Goal: Task Accomplishment & Management: Use online tool/utility

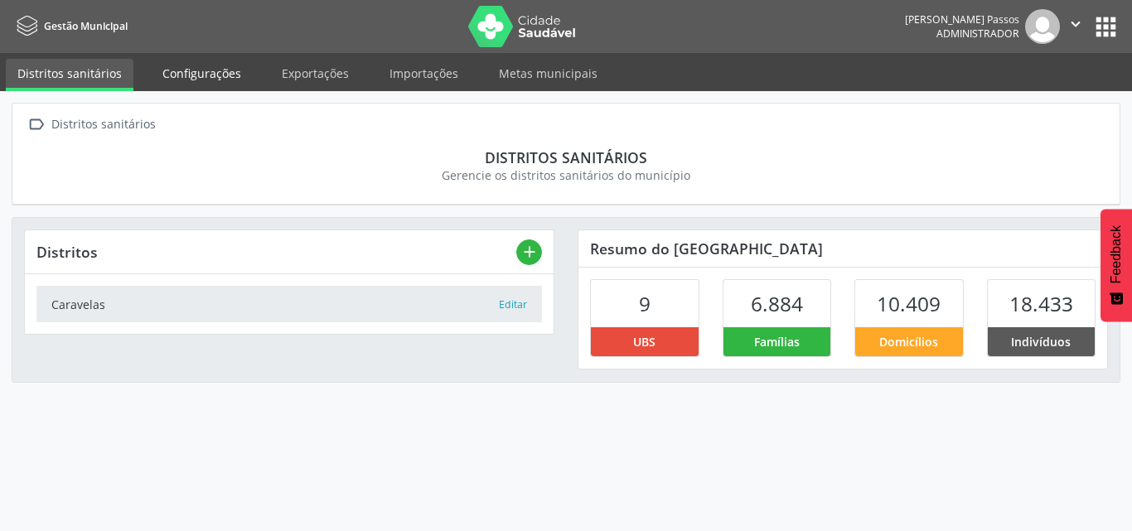
click at [167, 70] on link "Configurações" at bounding box center [202, 73] width 102 height 29
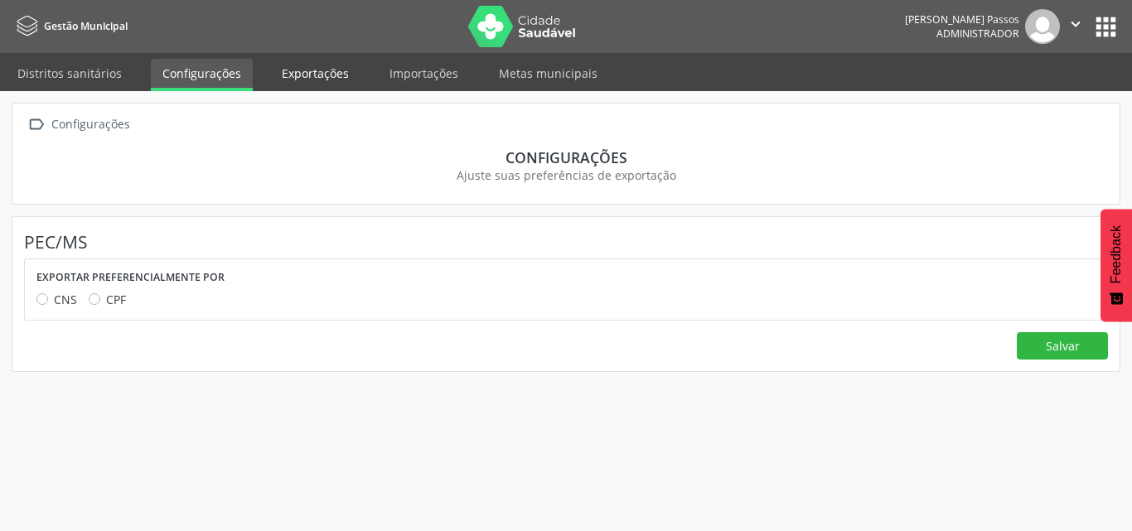
click at [347, 80] on link "Exportações" at bounding box center [315, 73] width 90 height 29
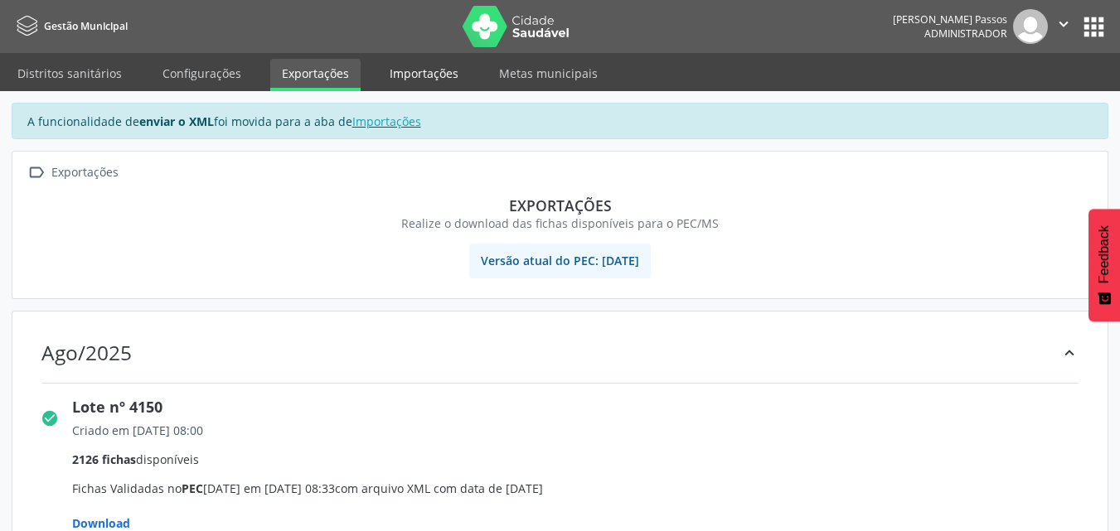
click at [416, 75] on link "Importações" at bounding box center [424, 73] width 92 height 29
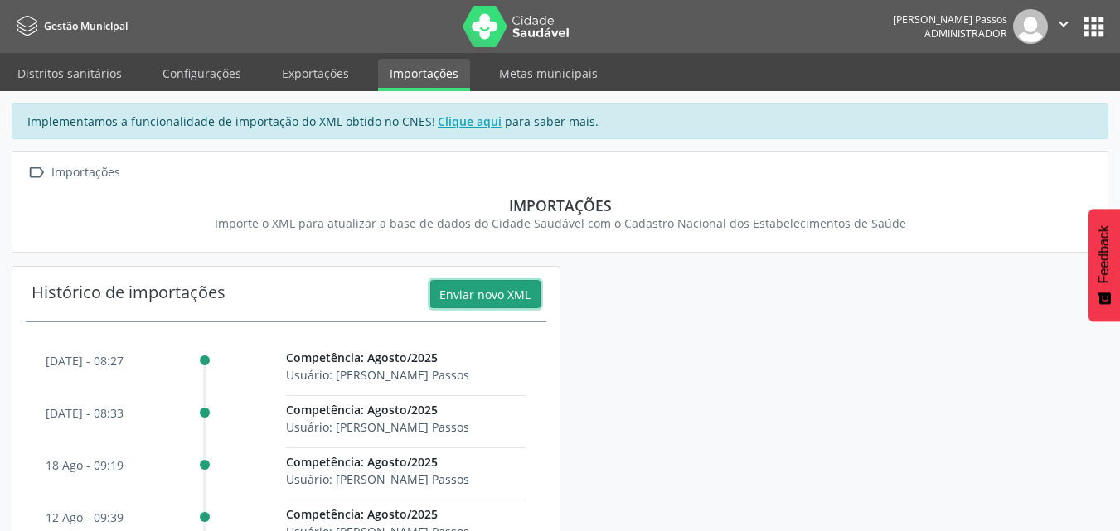
click at [491, 289] on button "Enviar novo XML" at bounding box center [485, 294] width 110 height 28
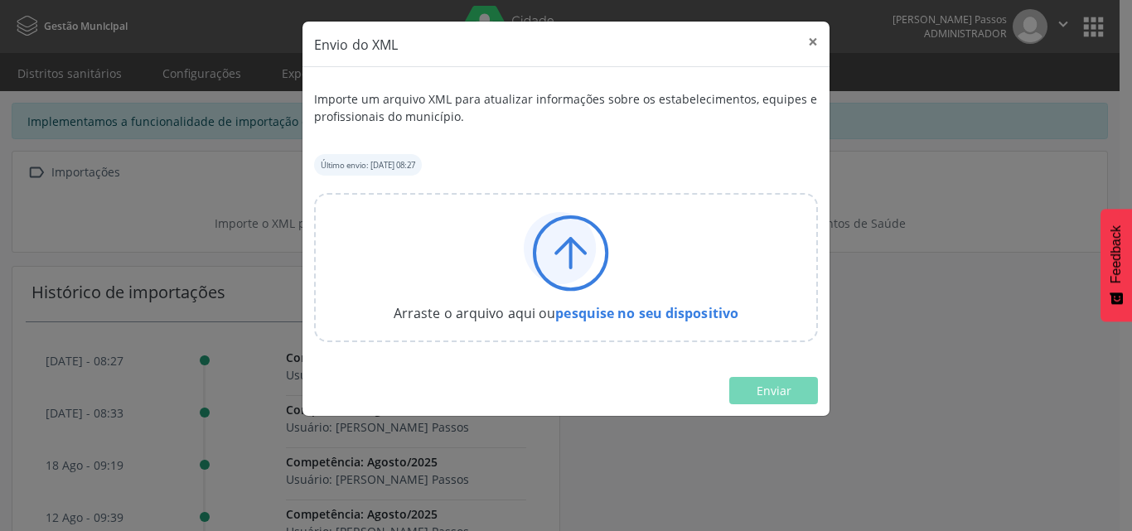
click at [564, 263] on icon at bounding box center [560, 248] width 72 height 72
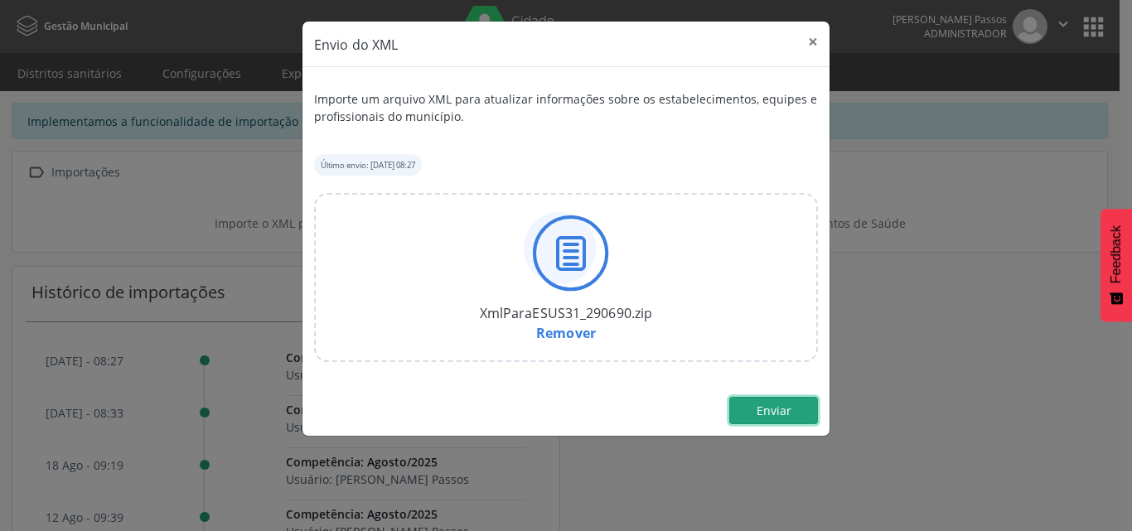
click at [789, 415] on span "Enviar" at bounding box center [774, 411] width 35 height 16
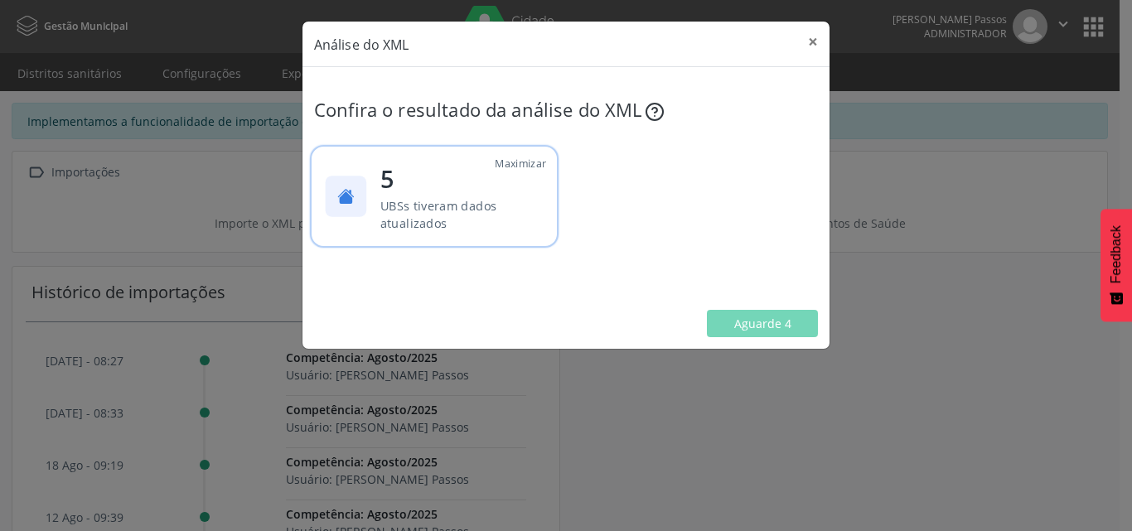
click at [512, 228] on p "UBSs tiveram dados atualizados" at bounding box center [460, 214] width 158 height 36
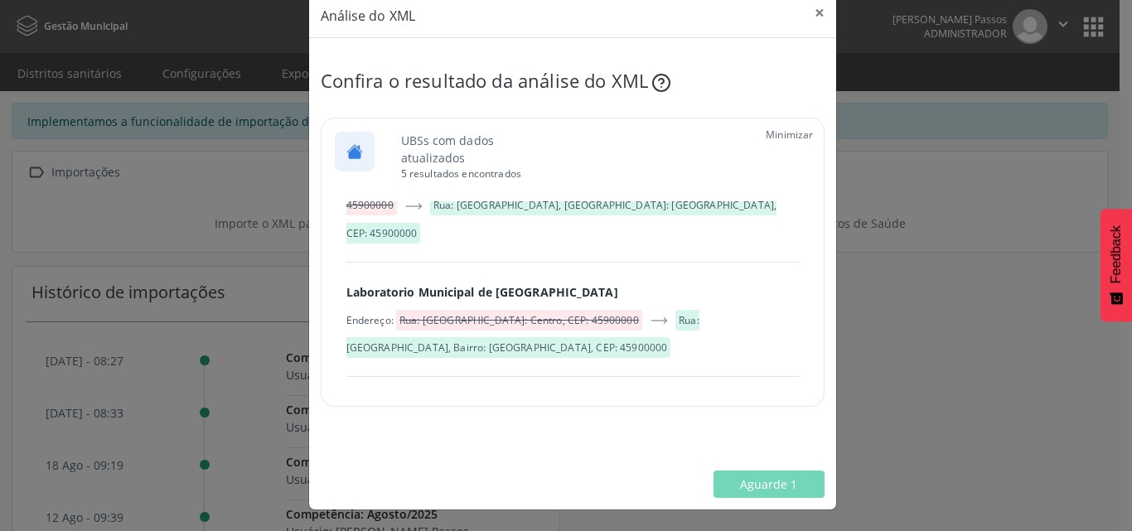
scroll to position [528, 0]
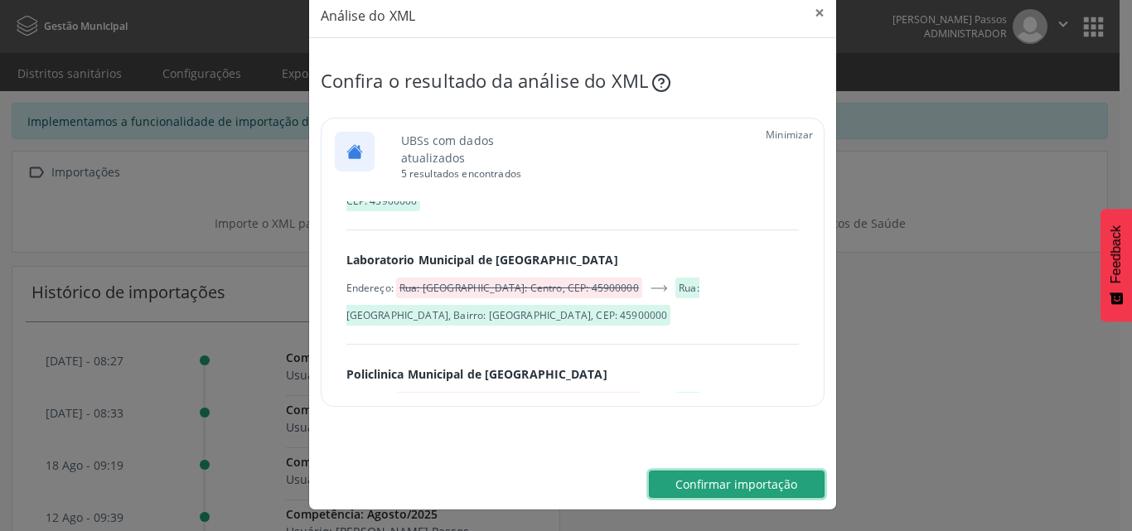
click at [758, 485] on span "Confirmar importação" at bounding box center [737, 485] width 122 height 16
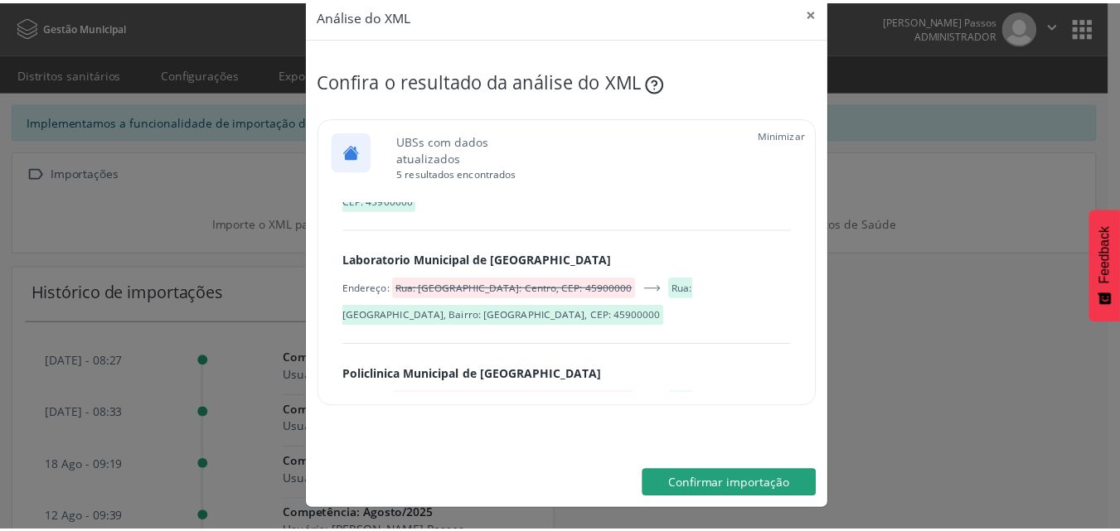
scroll to position [0, 0]
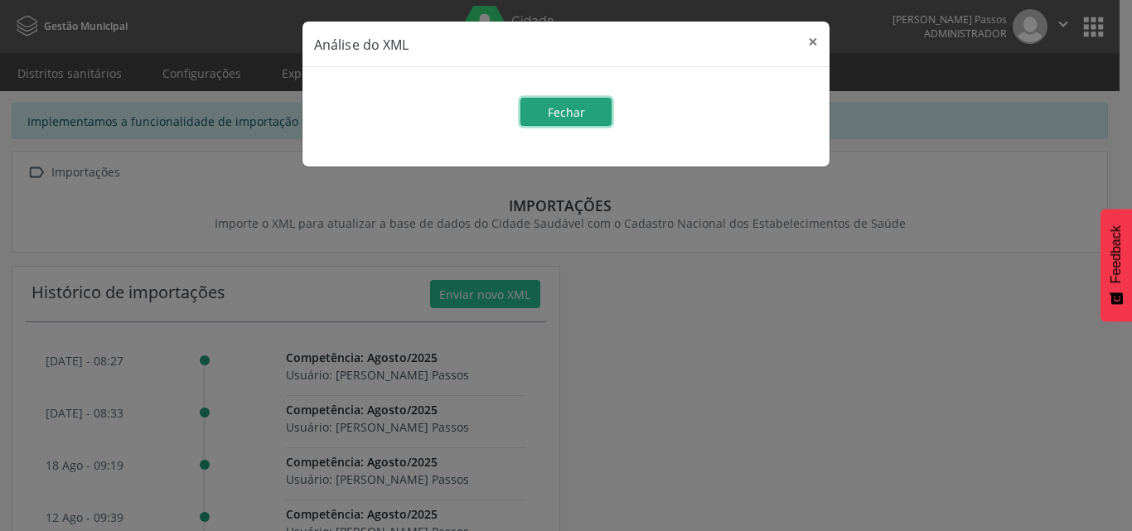
click at [595, 121] on button "Fechar" at bounding box center [566, 112] width 91 height 28
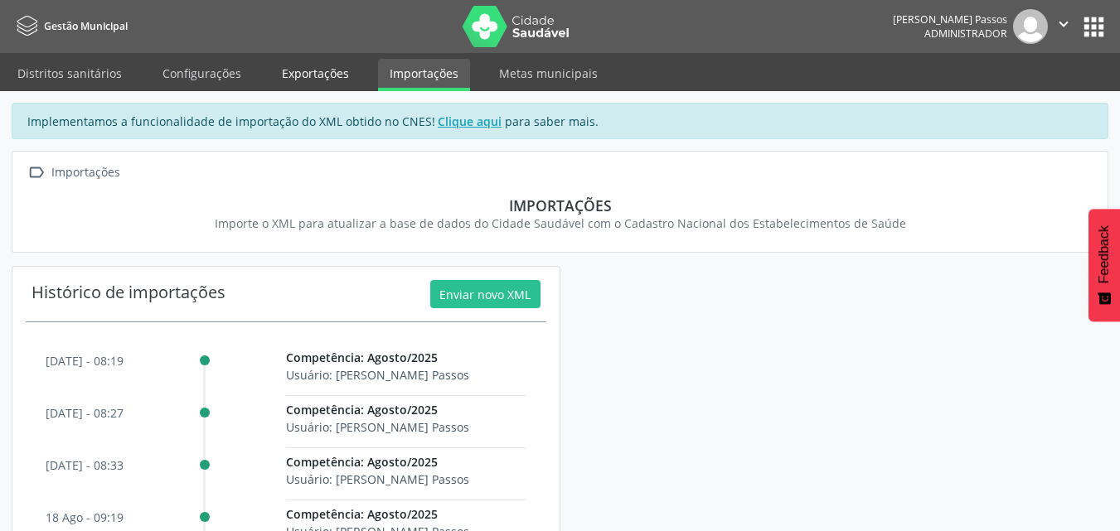
click at [332, 81] on link "Exportações" at bounding box center [315, 73] width 90 height 29
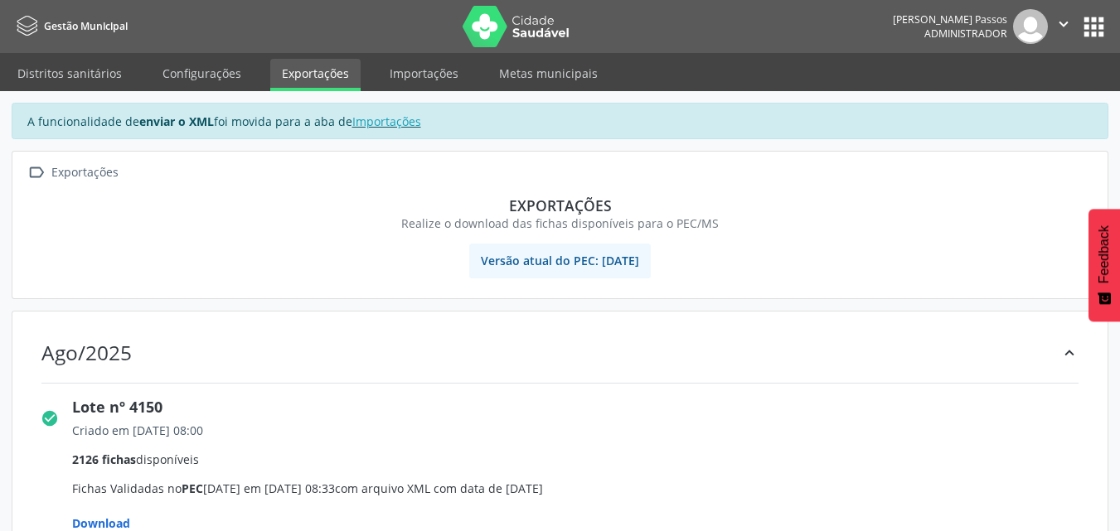
click at [67, 34] on link "Gestão Municipal" at bounding box center [70, 25] width 116 height 27
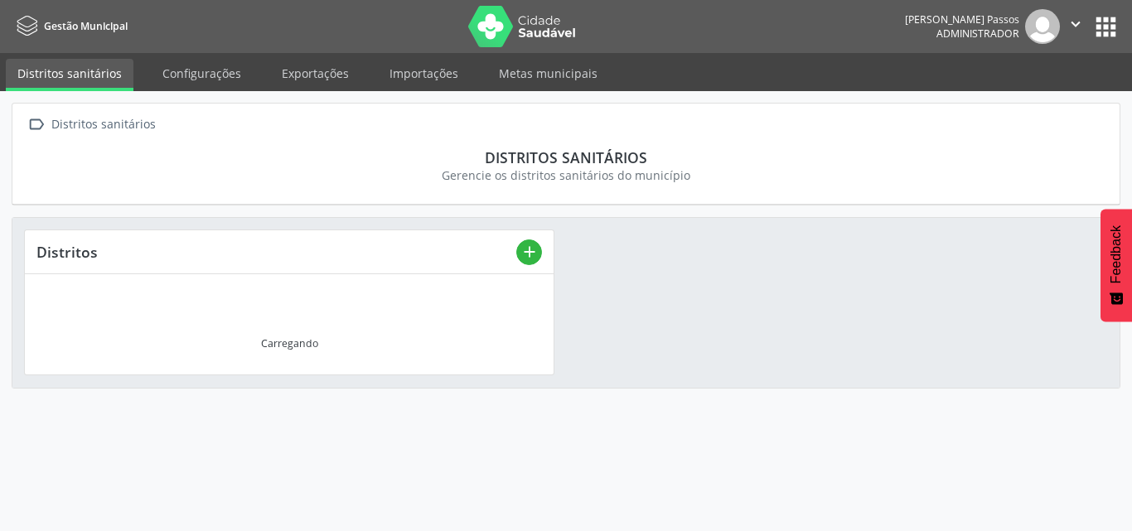
click at [1107, 35] on button "apps" at bounding box center [1106, 26] width 29 height 29
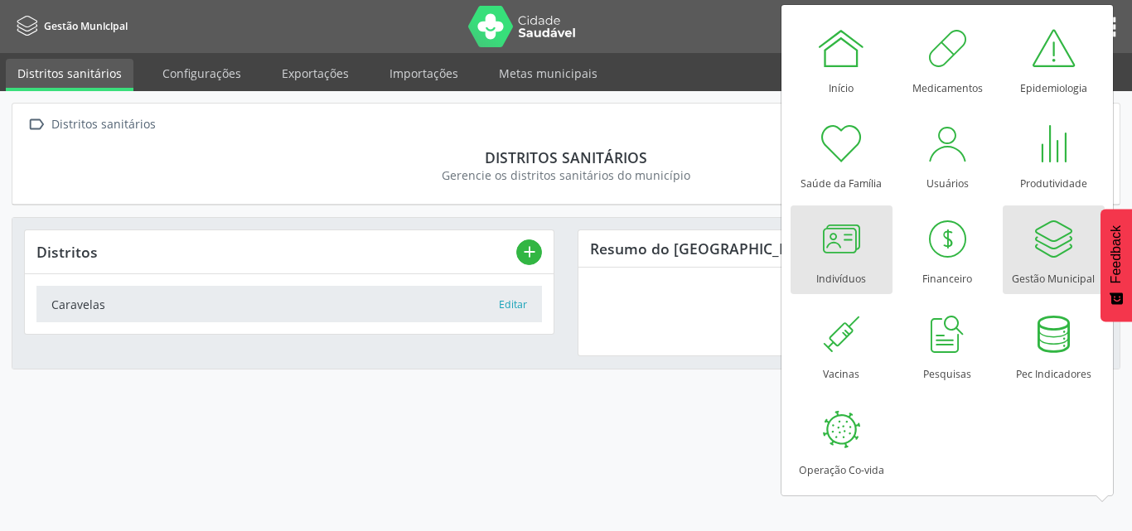
click at [853, 251] on div at bounding box center [842, 239] width 50 height 50
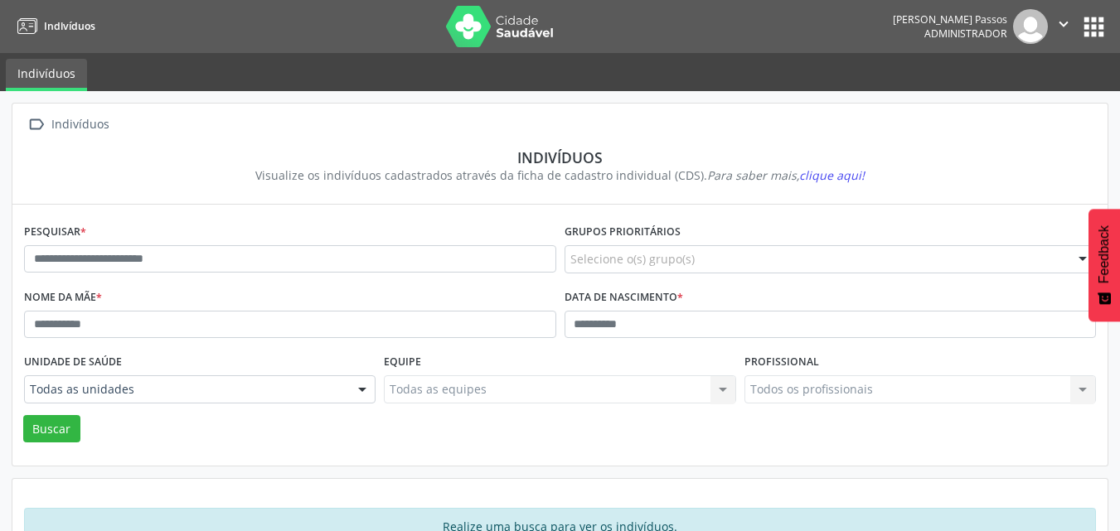
click at [1089, 36] on button "apps" at bounding box center [1093, 26] width 29 height 29
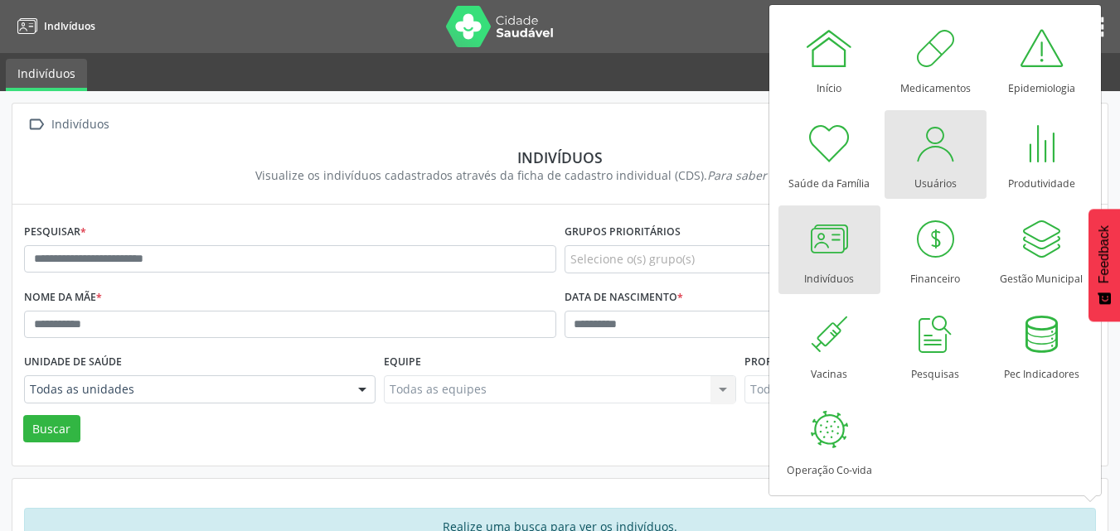
click at [910, 156] on div at bounding box center [935, 144] width 50 height 50
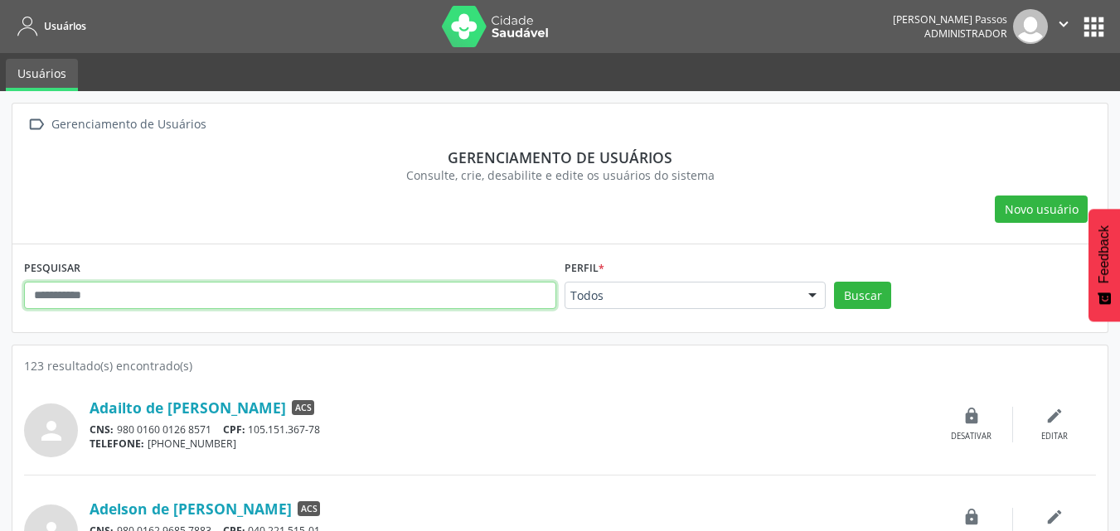
click at [306, 294] on input "text" at bounding box center [290, 296] width 532 height 28
type input "******"
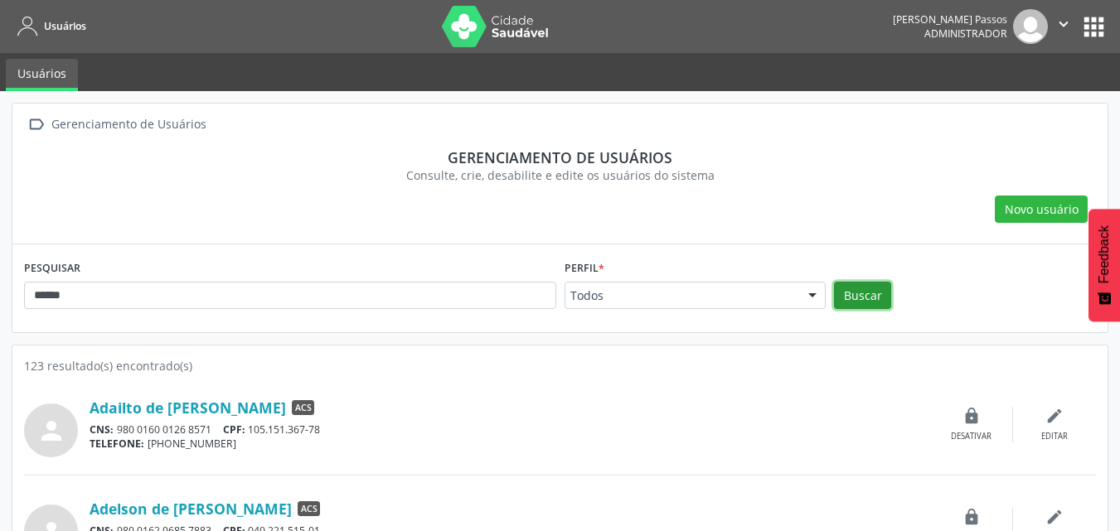
click at [861, 293] on button "Buscar" at bounding box center [862, 296] width 57 height 28
